Goal: Transaction & Acquisition: Register for event/course

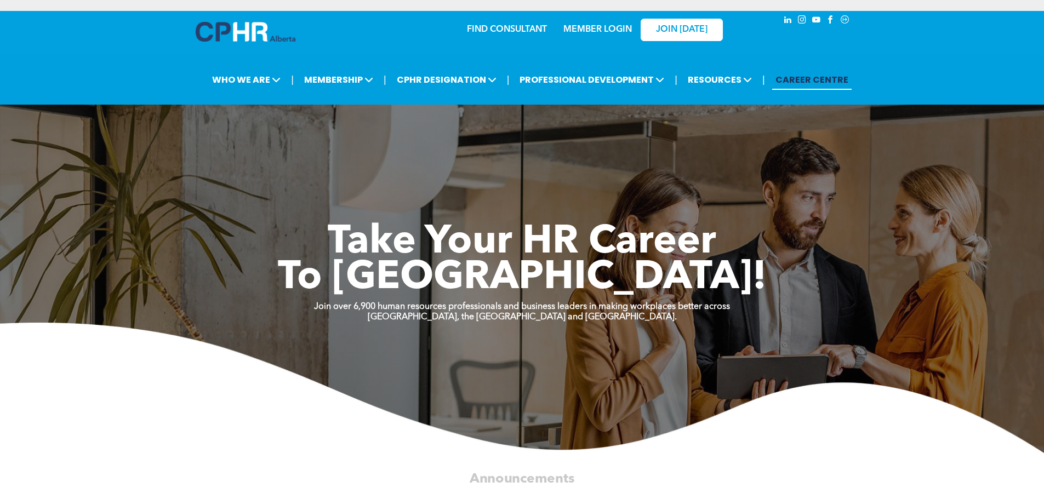
click at [593, 25] on link "MEMBER LOGIN" at bounding box center [597, 29] width 68 height 9
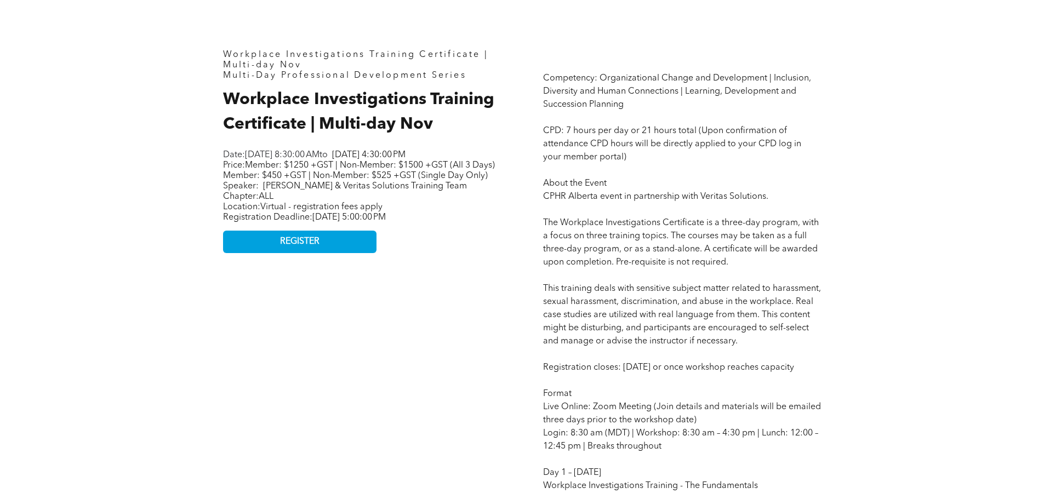
scroll to position [548, 0]
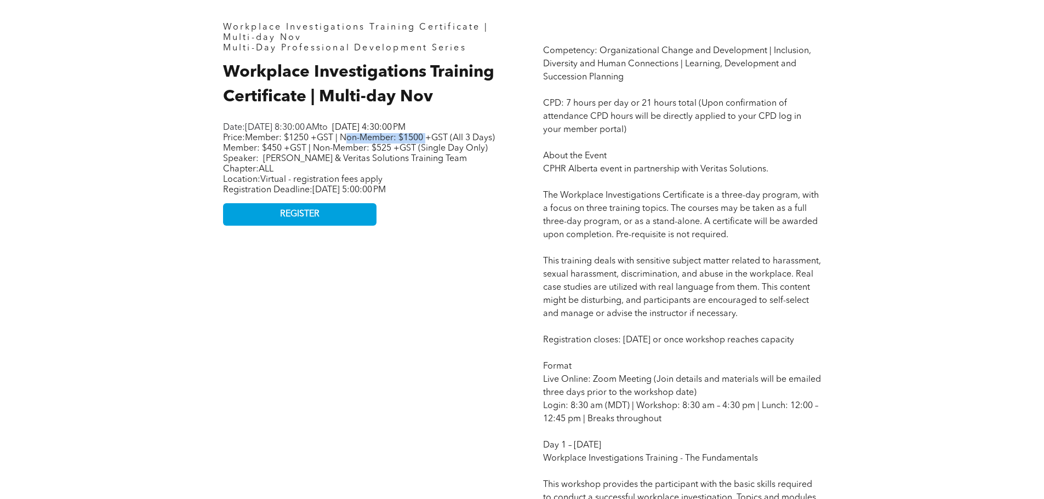
drag, startPoint x: 350, startPoint y: 137, endPoint x: 428, endPoint y: 134, distance: 77.9
click at [428, 134] on span "Member: $1250 +GST | Non-Member: $1500 +GST (All 3 Days) Member: $450 +GST | No…" at bounding box center [359, 143] width 272 height 19
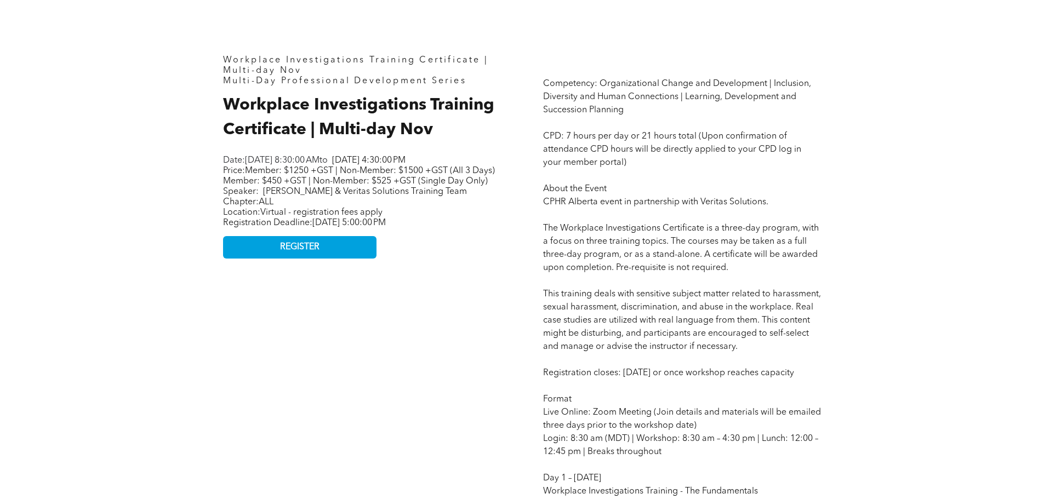
scroll to position [493, 0]
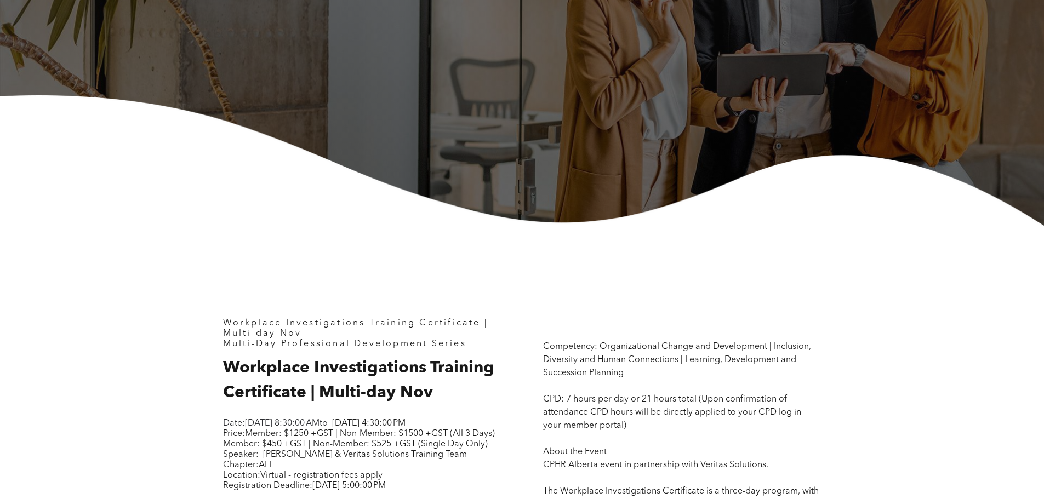
scroll to position [0, 0]
